Goal: Task Accomplishment & Management: Manage account settings

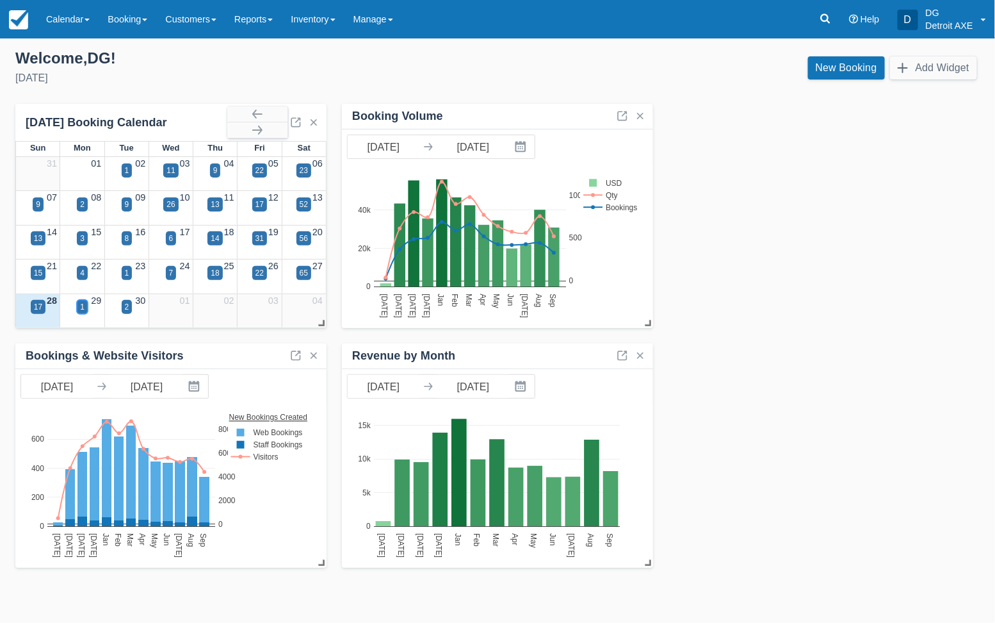
click at [85, 306] on div "1" at bounding box center [82, 307] width 11 height 14
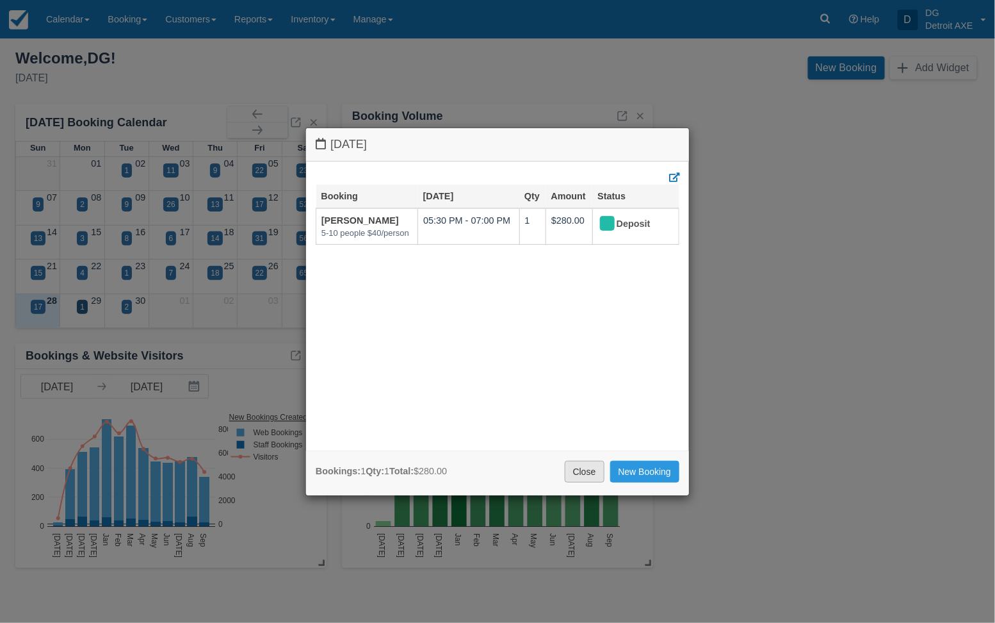
click at [580, 464] on link "Close" at bounding box center [585, 472] width 40 height 22
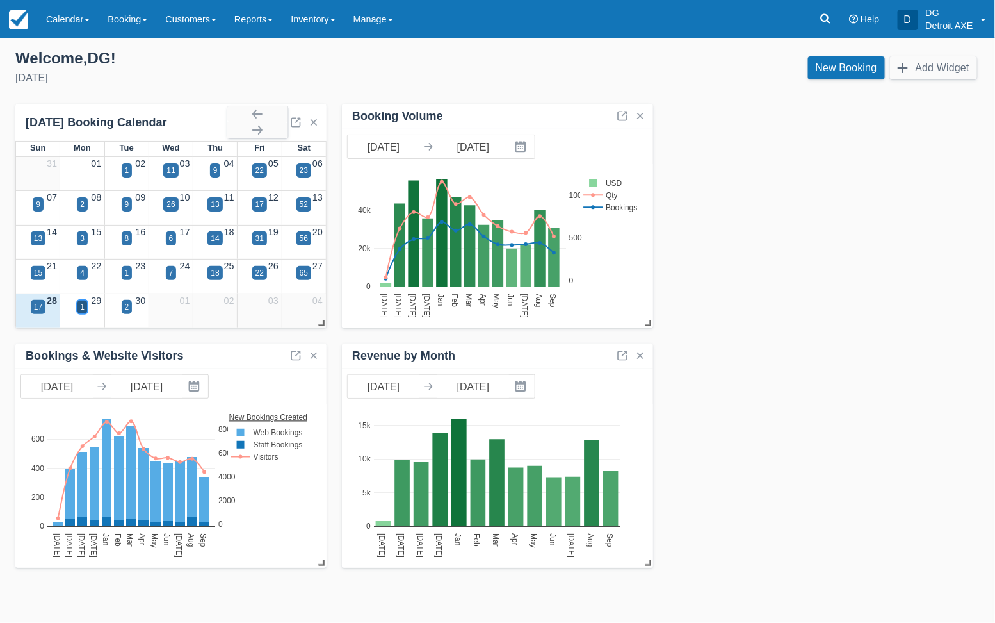
click at [81, 310] on div "1" at bounding box center [82, 307] width 4 height 12
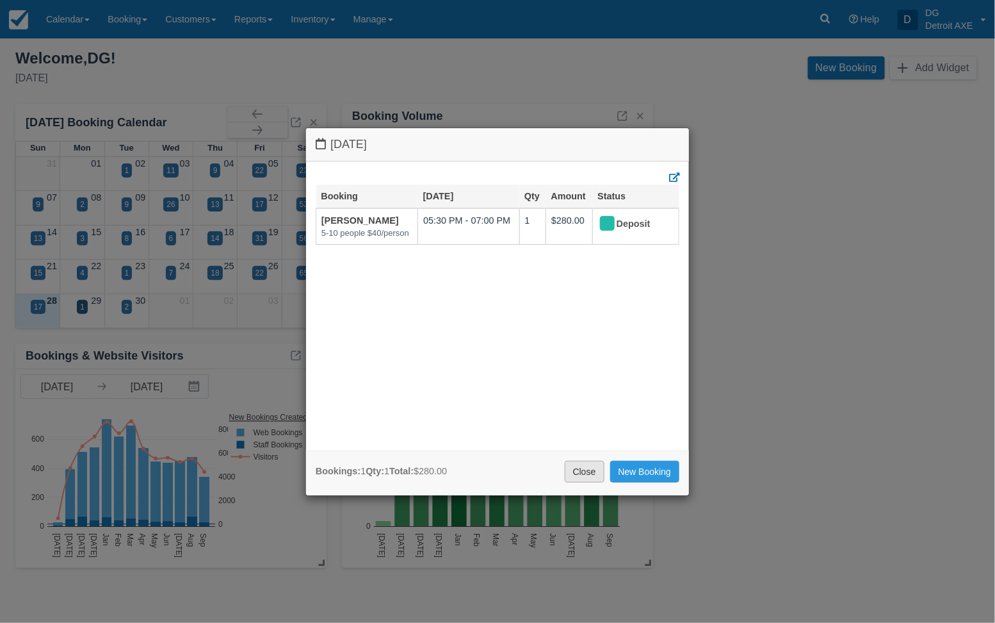
click at [587, 469] on link "Close" at bounding box center [585, 472] width 40 height 22
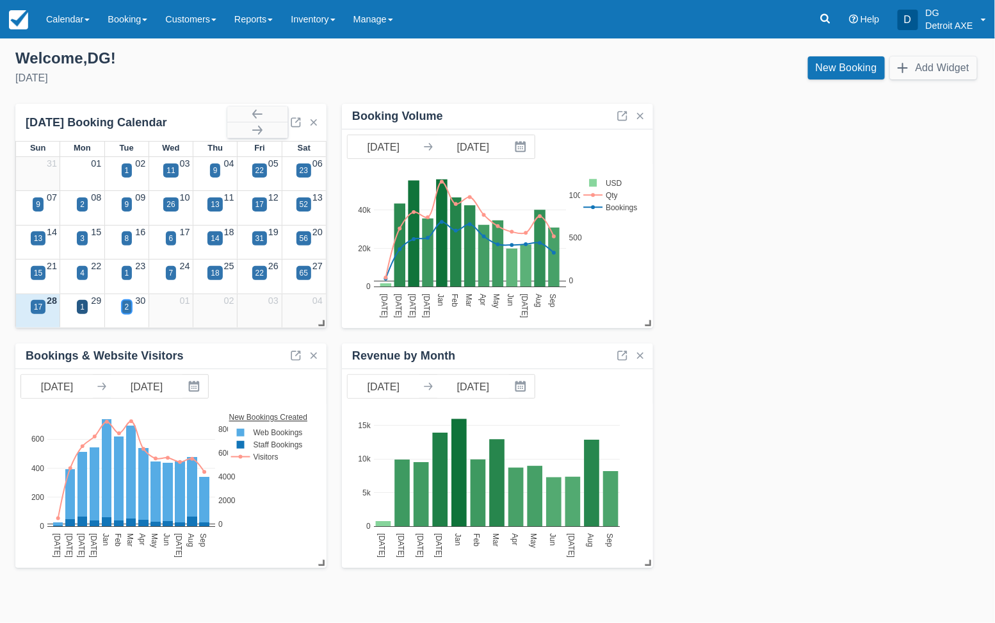
click at [125, 308] on div "2" at bounding box center [127, 307] width 4 height 12
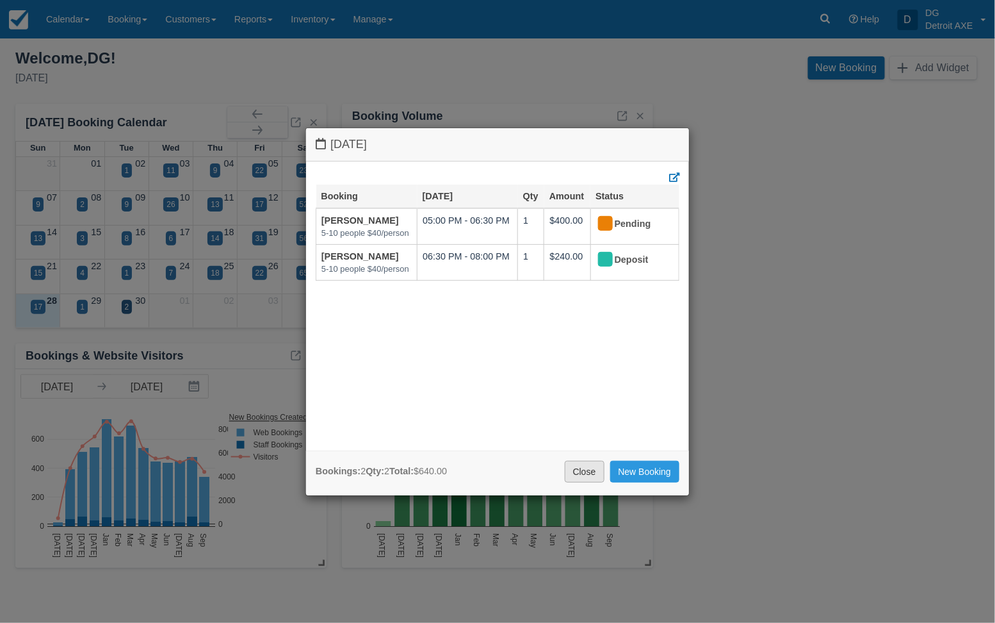
click at [587, 473] on link "Close" at bounding box center [585, 472] width 40 height 22
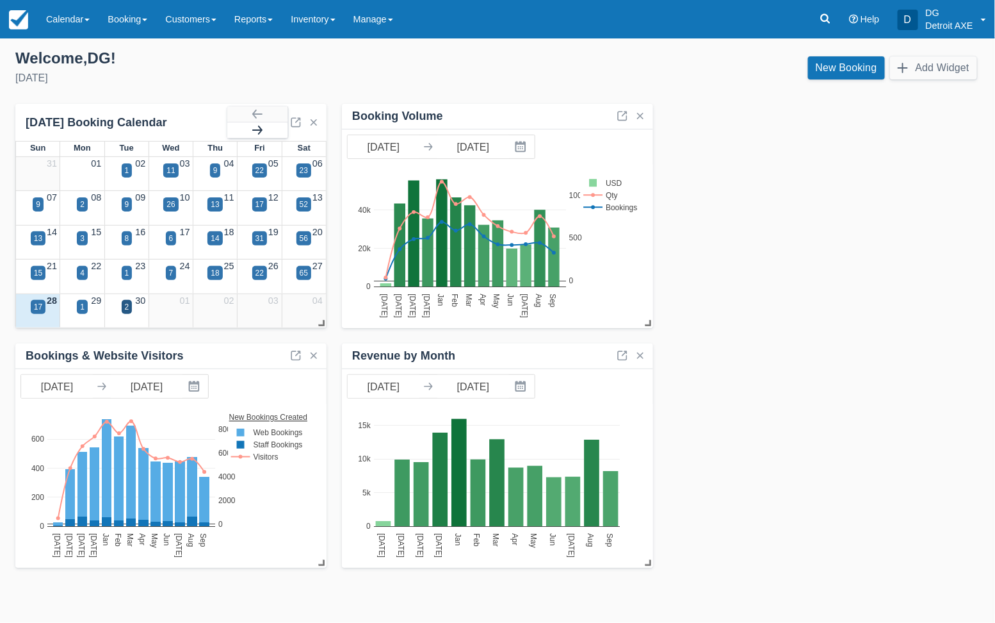
click at [259, 129] on button "button" at bounding box center [257, 129] width 60 height 15
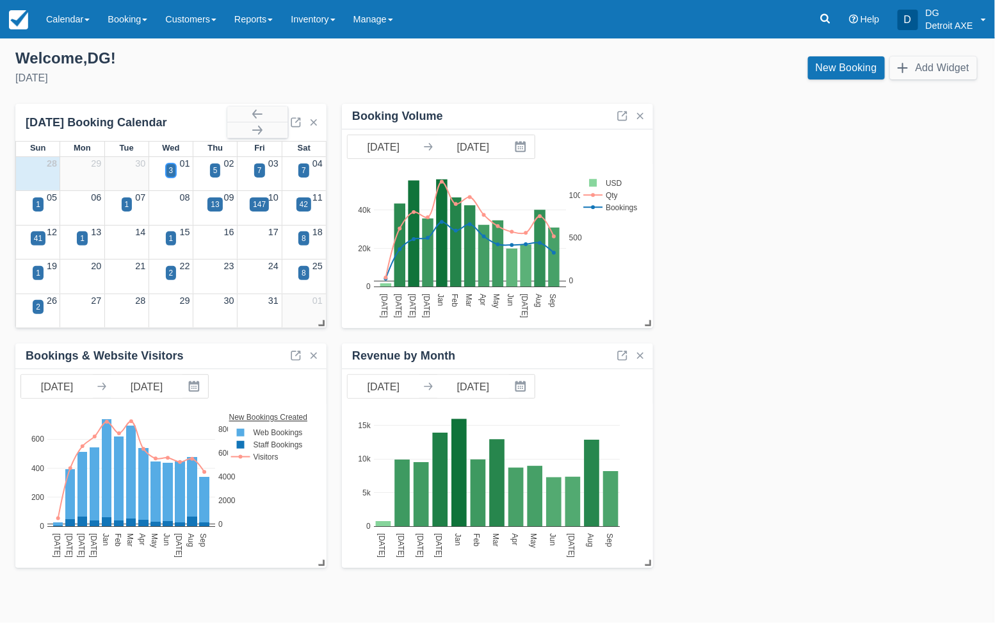
click at [171, 172] on div "3" at bounding box center [171, 171] width 4 height 12
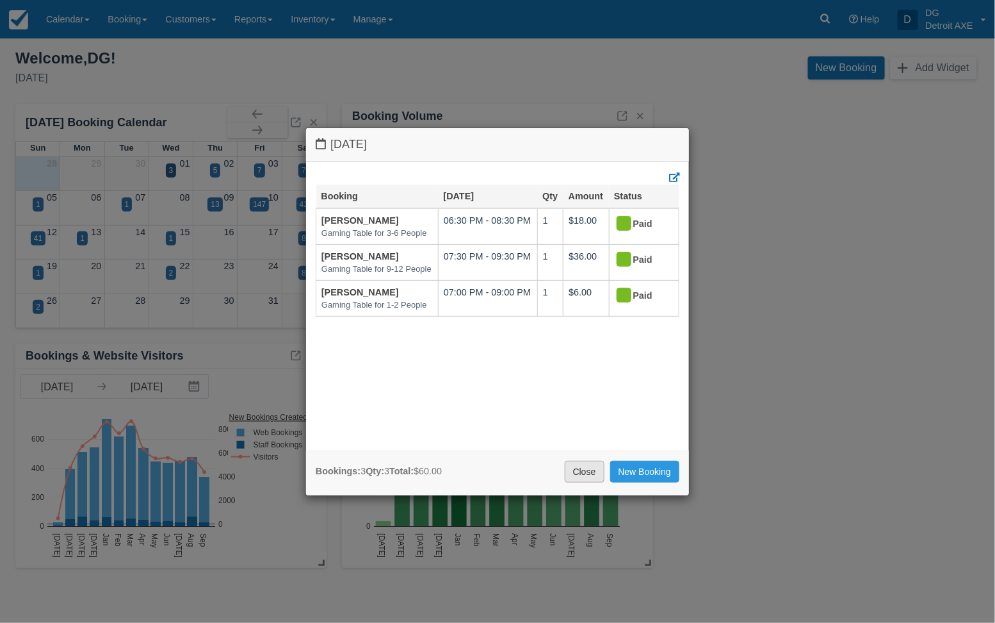
click at [582, 476] on link "Close" at bounding box center [585, 472] width 40 height 22
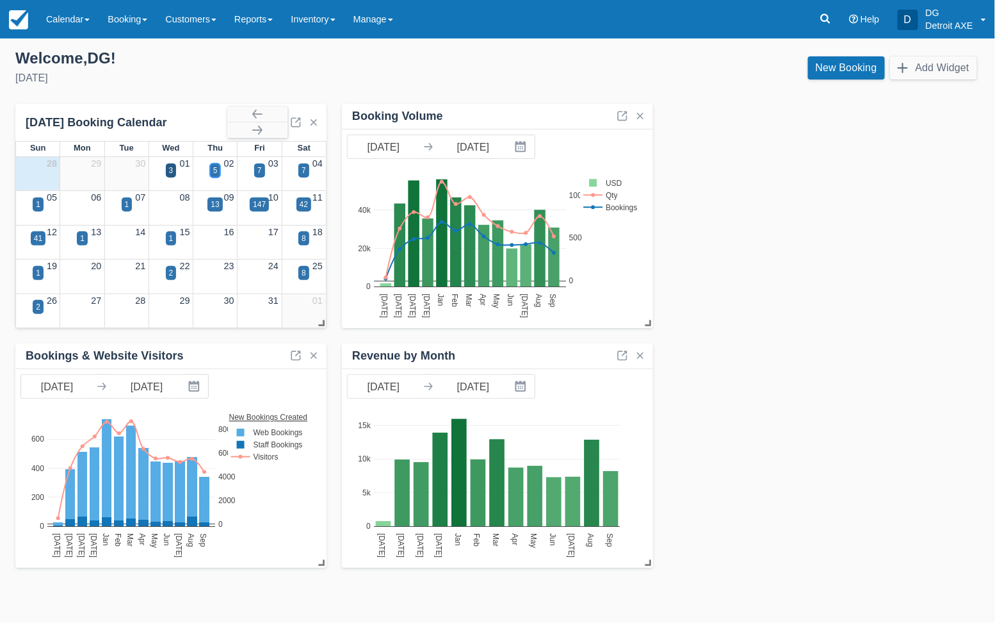
click at [216, 174] on div "5" at bounding box center [215, 171] width 4 height 12
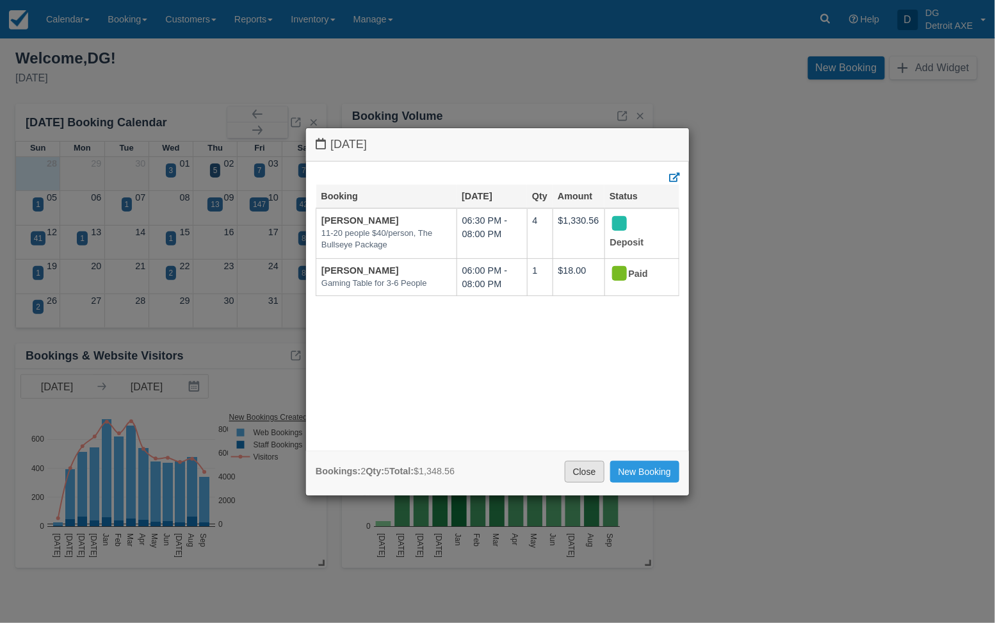
click at [586, 473] on link "Close" at bounding box center [585, 472] width 40 height 22
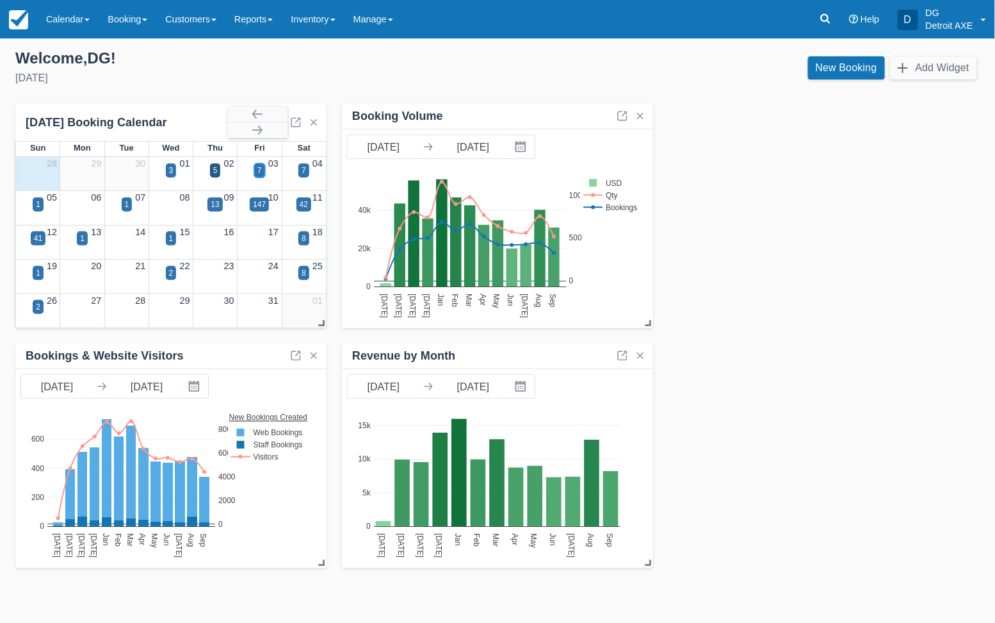
click at [261, 170] on div "7" at bounding box center [260, 171] width 4 height 12
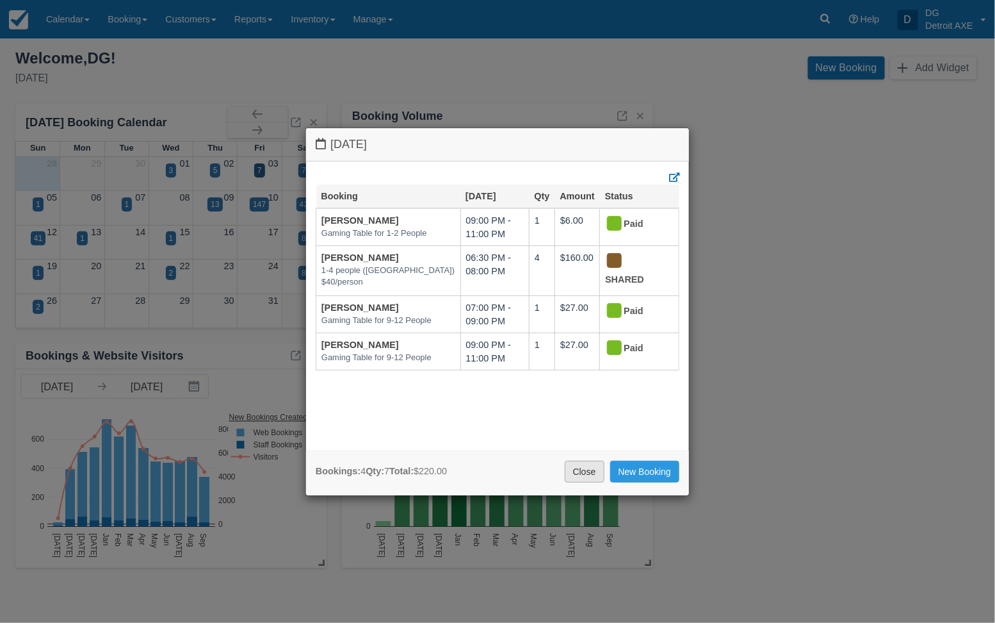
click at [585, 471] on link "Close" at bounding box center [585, 472] width 40 height 22
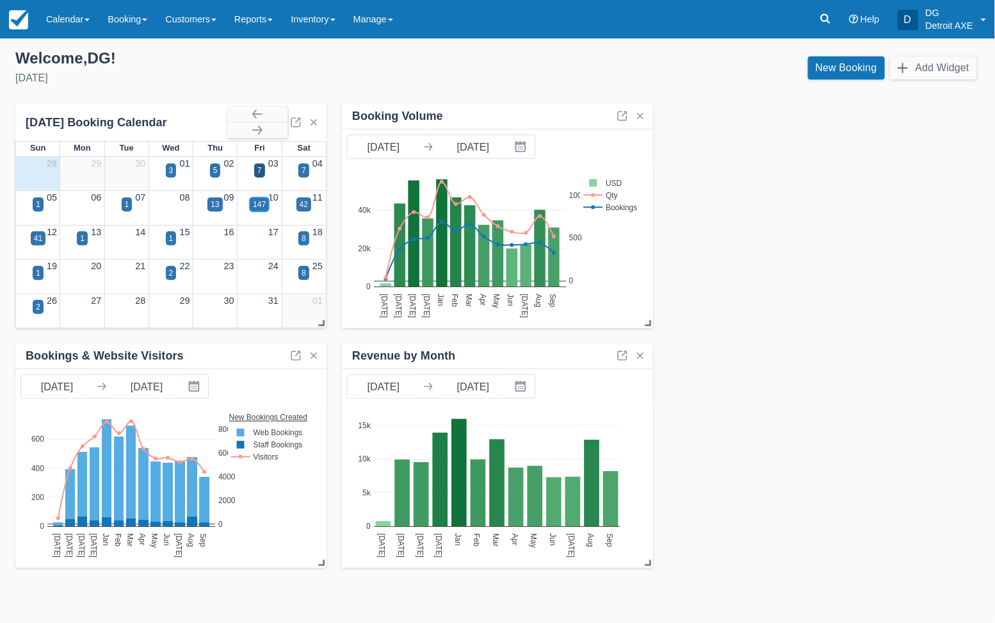
click at [258, 206] on div "147" at bounding box center [259, 205] width 13 height 12
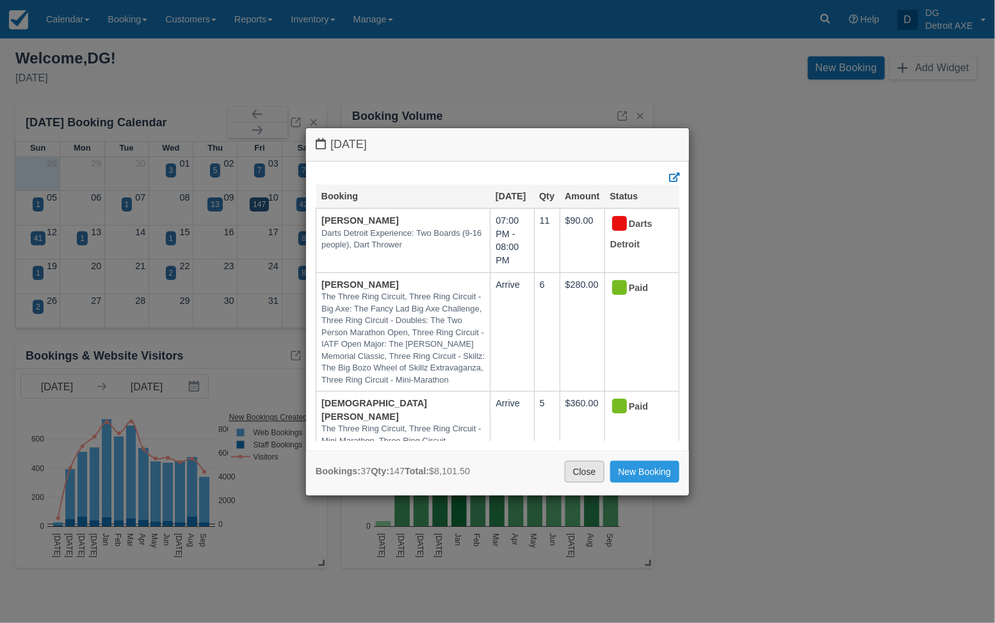
click at [578, 470] on link "Close" at bounding box center [585, 472] width 40 height 22
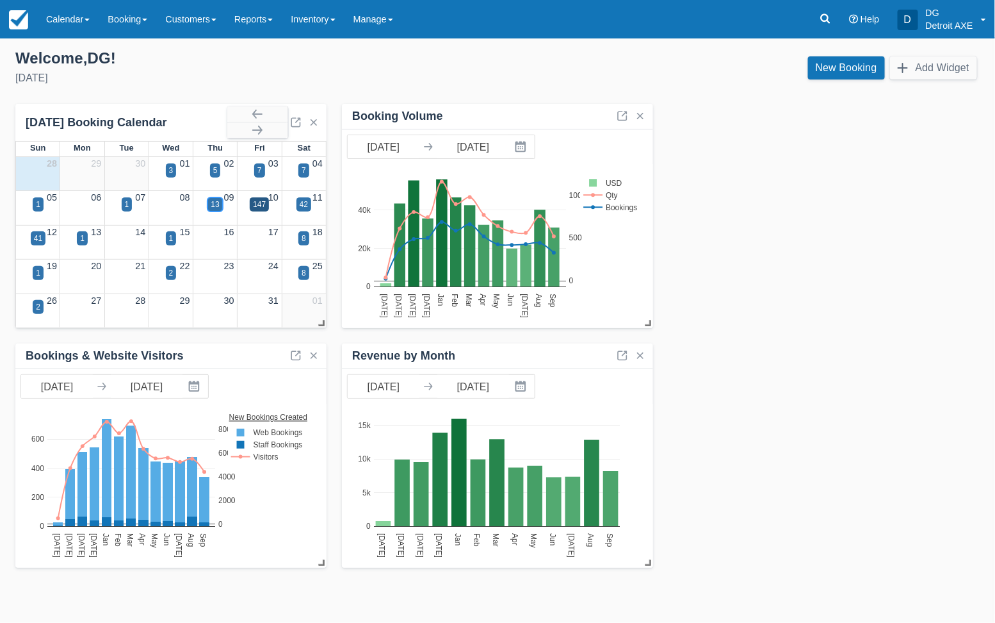
click at [212, 204] on div "13" at bounding box center [215, 205] width 8 height 12
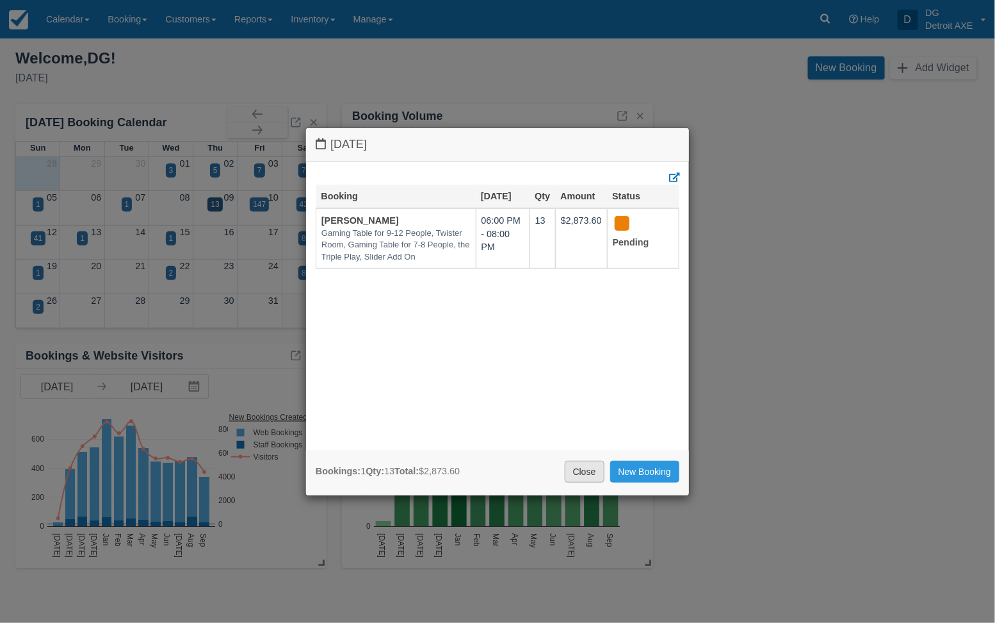
click at [586, 474] on link "Close" at bounding box center [585, 472] width 40 height 22
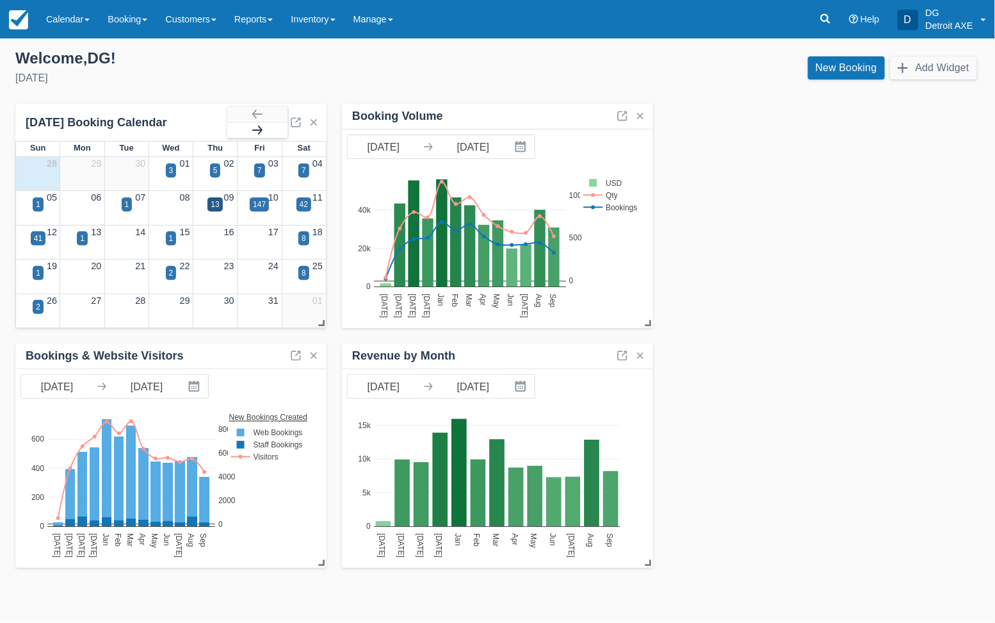
click at [256, 125] on button "button" at bounding box center [257, 129] width 60 height 15
